Goal: Task Accomplishment & Management: Manage account settings

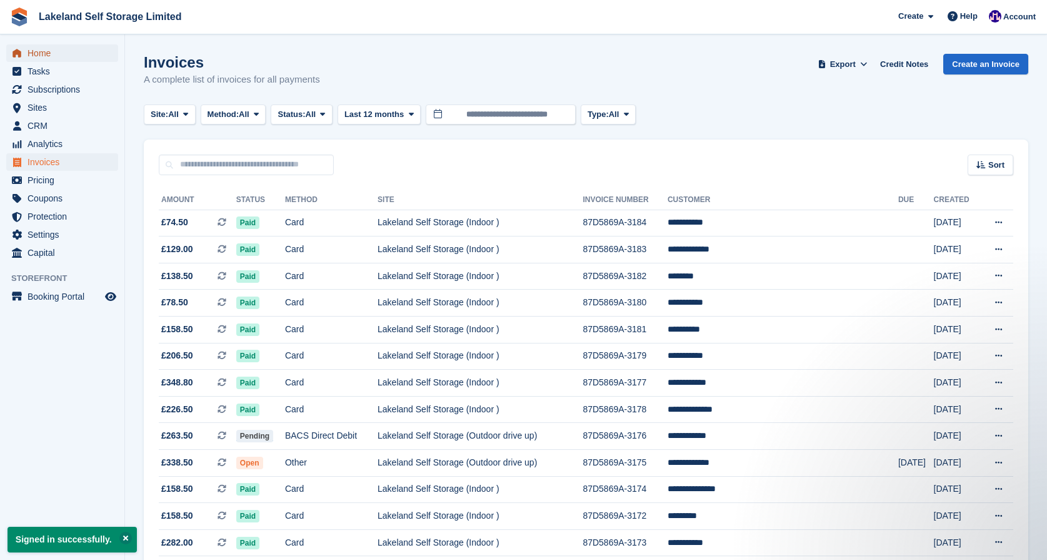
click at [49, 55] on span "Home" at bounding box center [65, 53] width 75 height 18
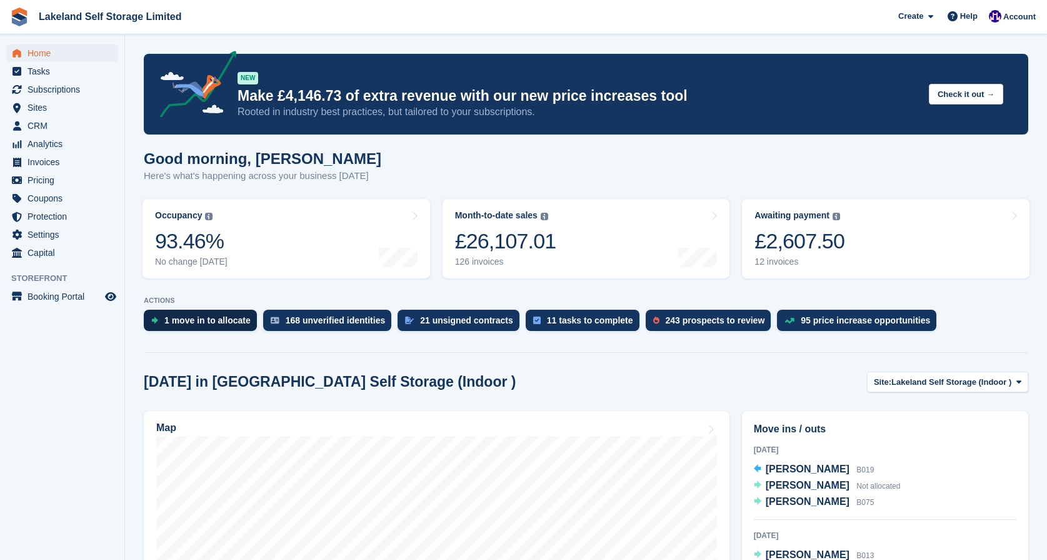
click at [187, 318] on div "1 move in to allocate" at bounding box center [207, 320] width 86 height 10
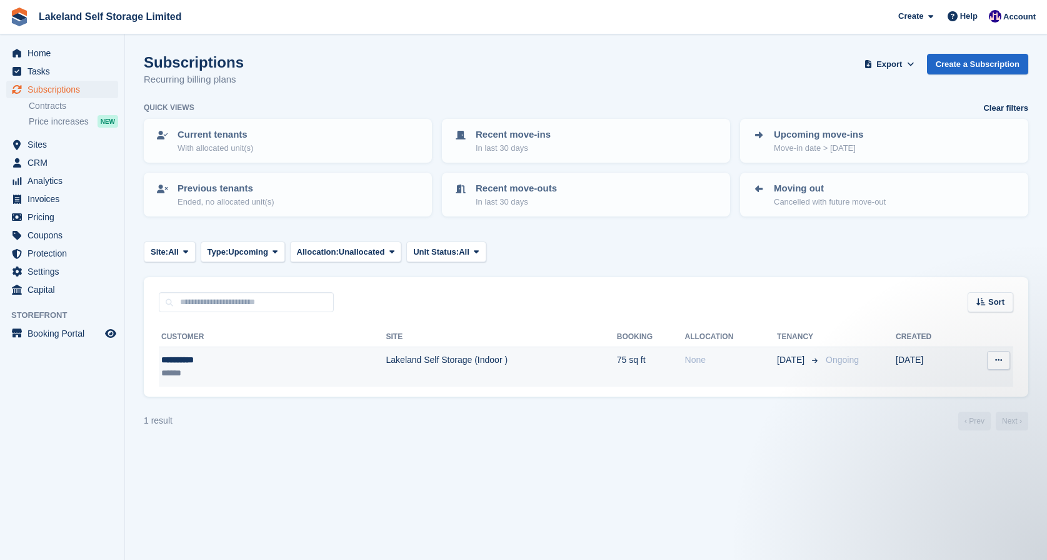
click at [193, 361] on div "**********" at bounding box center [220, 359] width 118 height 13
